Goal: Task Accomplishment & Management: Complete application form

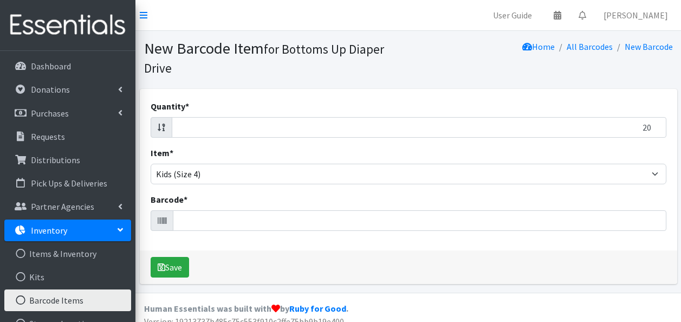
select select "4753"
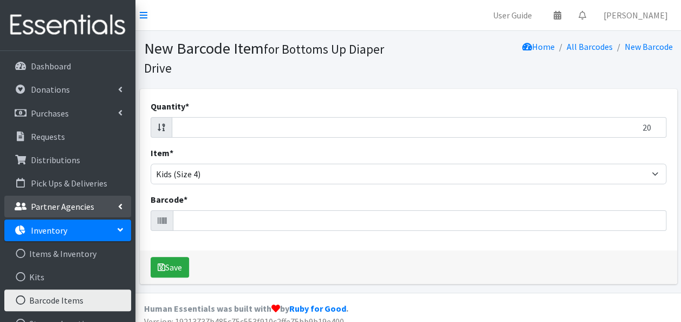
click at [52, 207] on p "Partner Agencies" at bounding box center [62, 206] width 63 height 11
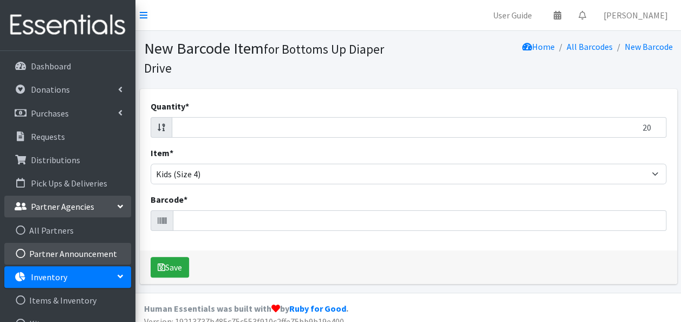
click at [79, 250] on link "Partner Announcement" at bounding box center [67, 254] width 127 height 22
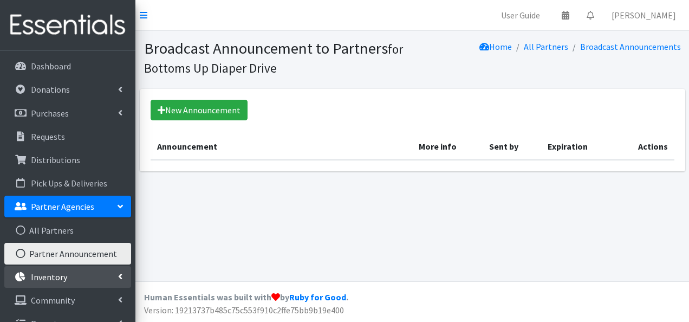
click at [76, 273] on link "Inventory" at bounding box center [67, 277] width 127 height 22
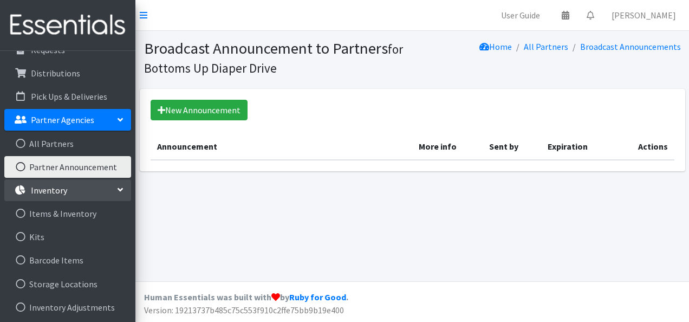
scroll to position [93, 0]
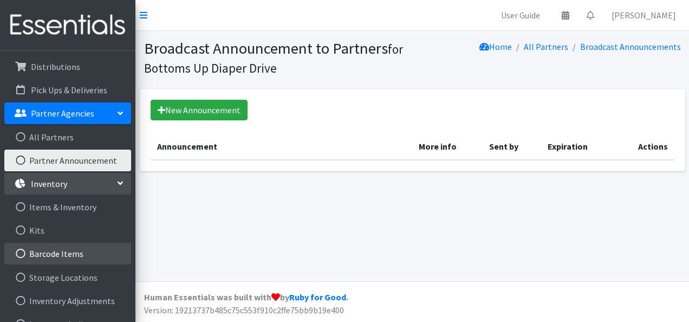
click at [44, 251] on link "Barcode Items" at bounding box center [67, 254] width 127 height 22
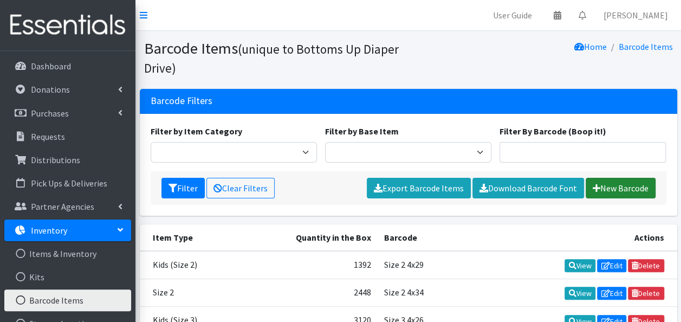
click at [619, 185] on link "New Barcode" at bounding box center [620, 188] width 70 height 21
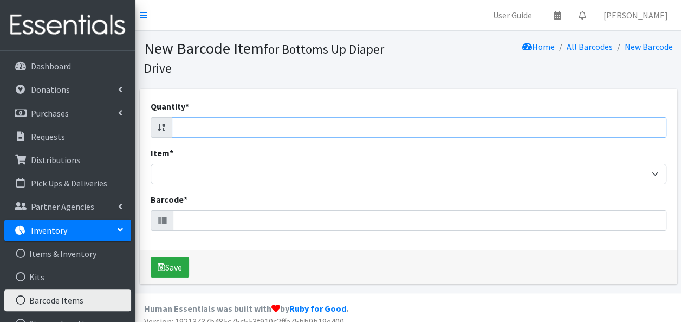
click at [416, 129] on input "Quantity *" at bounding box center [419, 127] width 494 height 21
type input "20"
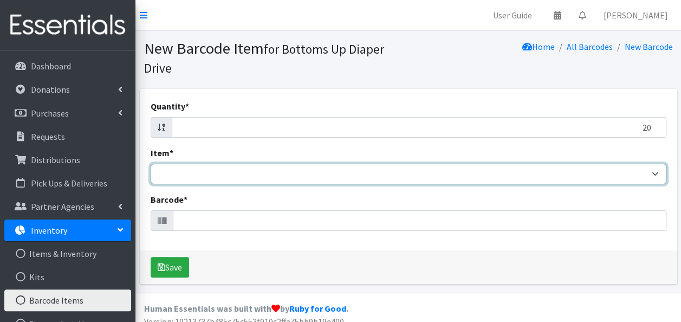
click at [322, 174] on select "Kids L/XL (60-125 lbs) Kids (Newborn) Kids (Preemie) Kids Pull-Ups Kids Pull-Up…" at bounding box center [409, 174] width 516 height 21
select select "4753"
click at [151, 164] on select "Kids L/XL (60-125 lbs) Kids (Newborn) Kids (Preemie) Kids Pull-Ups Kids Pull-Up…" at bounding box center [409, 174] width 516 height 21
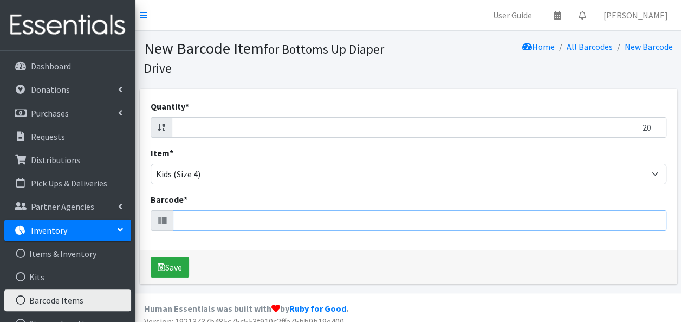
click at [214, 214] on input "Barcode *" at bounding box center [419, 220] width 493 height 21
click at [200, 123] on input "20" at bounding box center [419, 127] width 494 height 21
type input "20"
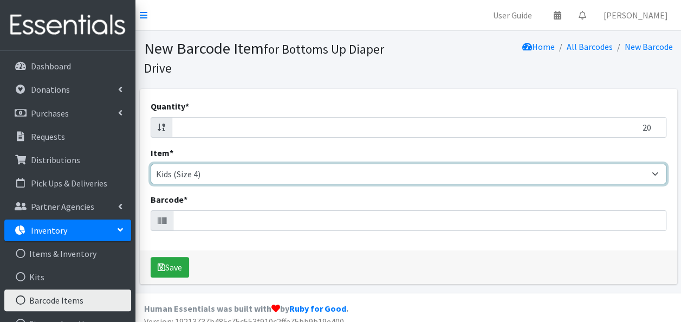
click at [211, 175] on select "Kids L/XL (60-125 lbs) Kids (Newborn) Kids (Preemie) Kids Pull-Ups Kids Pull-Up…" at bounding box center [409, 174] width 516 height 21
click at [151, 164] on select "Kids L/XL (60-125 lbs) Kids (Newborn) Kids (Preemie) Kids Pull-Ups Kids Pull-Up…" at bounding box center [409, 174] width 516 height 21
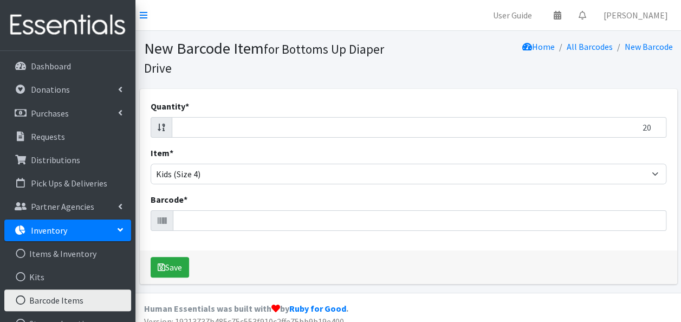
click at [210, 152] on div "Item * Kids L/XL (60-125 lbs) Kids (Newborn) Kids (Preemie) Kids Pull-Ups Kids …" at bounding box center [409, 165] width 516 height 38
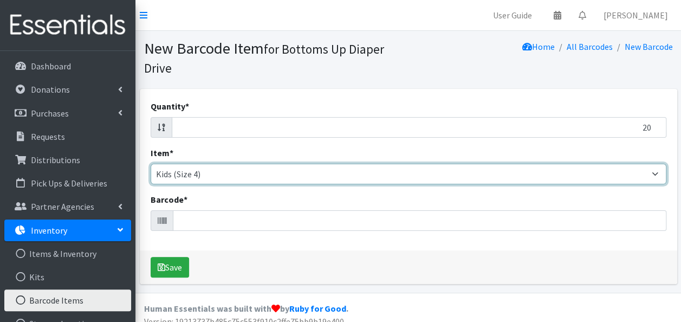
click at [210, 167] on select "Kids L/XL (60-125 lbs) Kids (Newborn) Kids (Preemie) Kids Pull-Ups Kids Pull-Up…" at bounding box center [409, 174] width 516 height 21
click at [151, 164] on select "Kids L/XL (60-125 lbs) Kids (Newborn) Kids (Preemie) Kids Pull-Ups Kids Pull-Up…" at bounding box center [409, 174] width 516 height 21
click at [205, 171] on select "Kids L/XL (60-125 lbs) Kids (Newborn) Kids (Preemie) Kids Pull-Ups Kids Pull-Up…" at bounding box center [409, 174] width 516 height 21
select select "4753"
click at [151, 164] on select "Kids L/XL (60-125 lbs) Kids (Newborn) Kids (Preemie) Kids Pull-Ups Kids Pull-Up…" at bounding box center [409, 174] width 516 height 21
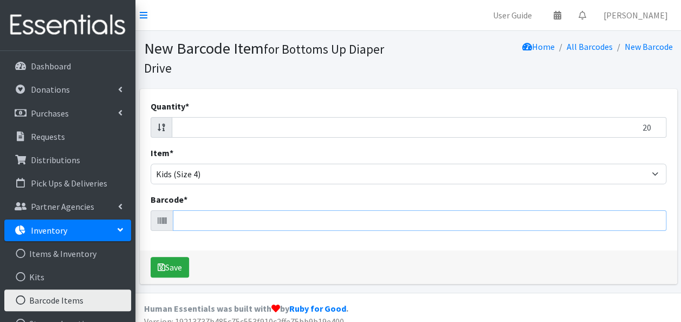
click at [198, 219] on input "Barcode *" at bounding box center [419, 220] width 493 height 21
type input "036000556414"
click at [151, 257] on button "Save" at bounding box center [170, 267] width 38 height 21
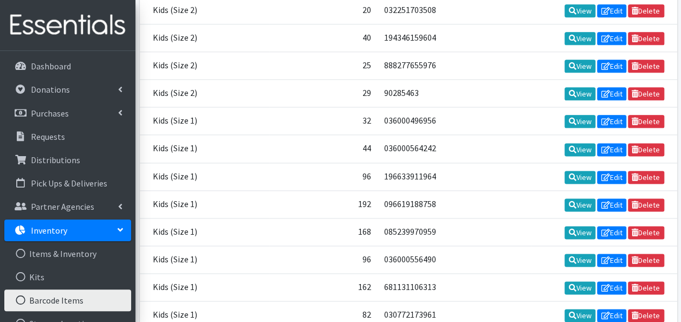
scroll to position [11202, 0]
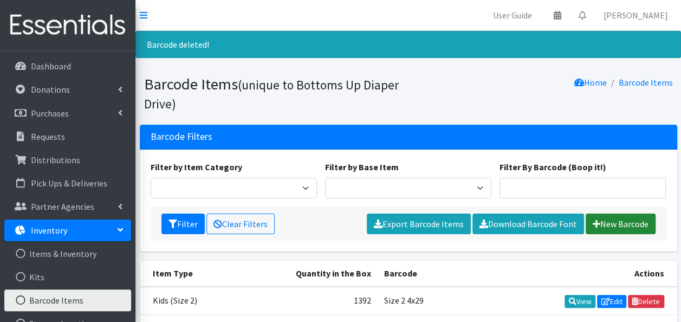
click at [605, 221] on link "New Barcode" at bounding box center [620, 223] width 70 height 21
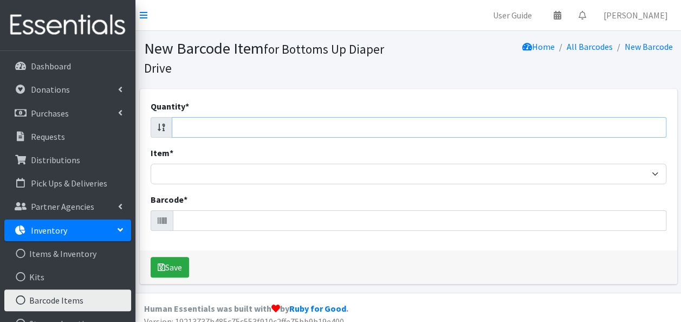
click at [225, 131] on input "Quantity *" at bounding box center [419, 127] width 494 height 21
type input "92"
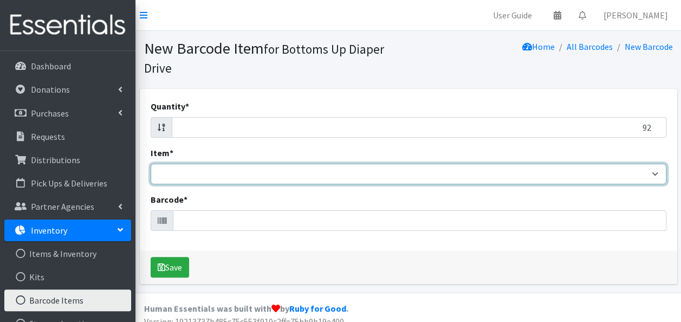
click at [203, 171] on select "Kids L/XL (60-125 lbs) Kids (Newborn) Kids (Preemie) Kids Pull-Ups Kids Pull-Up…" at bounding box center [409, 174] width 516 height 21
select select "4751"
click at [151, 164] on select "Kids L/XL (60-125 lbs) Kids (Newborn) Kids (Preemie) Kids Pull-Ups Kids Pull-Up…" at bounding box center [409, 174] width 516 height 21
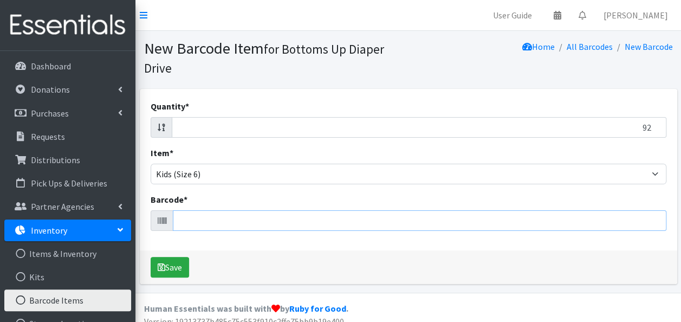
click at [211, 223] on input "Barcode *" at bounding box center [419, 220] width 493 height 21
type input "036000540291"
click at [151, 257] on button "Save" at bounding box center [170, 267] width 38 height 21
